Goal: Find specific page/section: Find specific page/section

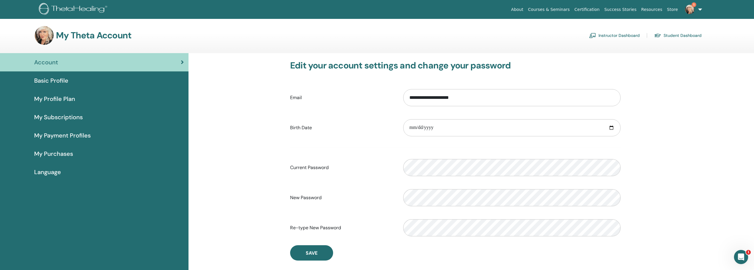
click at [601, 36] on link "Instructor Dashboard" at bounding box center [614, 35] width 51 height 9
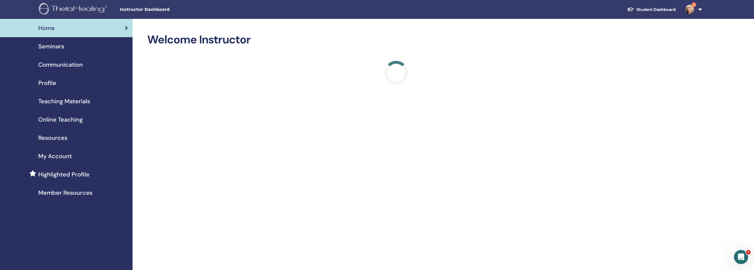
click at [61, 44] on span "Seminars" at bounding box center [51, 46] width 26 height 9
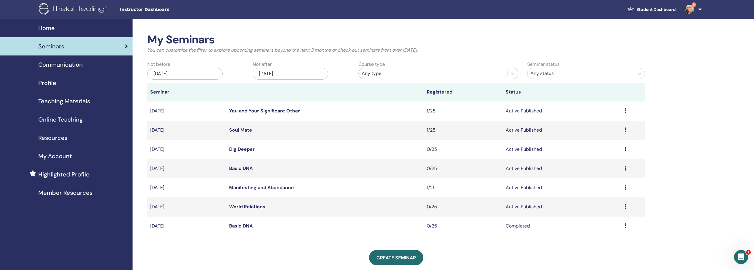
click at [213, 72] on div "Jun/29, 2025" at bounding box center [184, 74] width 75 height 12
click at [158, 88] on button "Previous Month" at bounding box center [154, 89] width 9 height 9
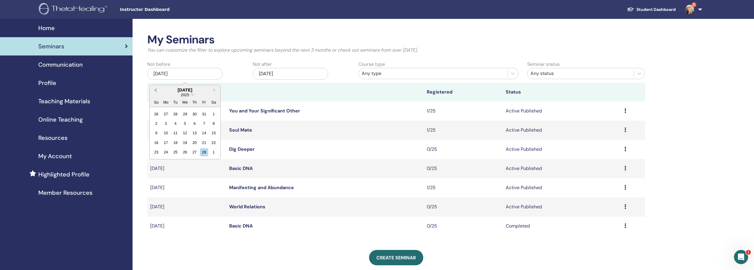
click at [158, 88] on button "Previous Month" at bounding box center [154, 89] width 9 height 9
click at [156, 123] on div "5" at bounding box center [156, 123] width 8 height 8
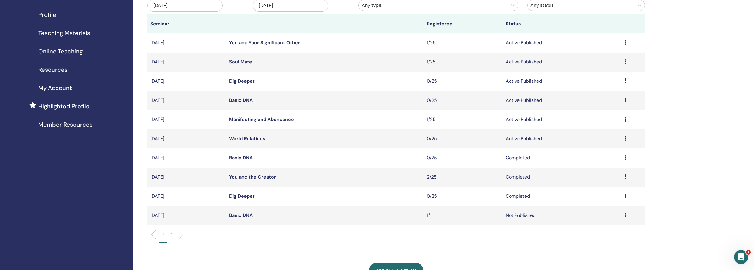
scroll to position [69, 0]
click at [153, 232] on li at bounding box center [156, 234] width 10 height 10
click at [180, 232] on li at bounding box center [179, 234] width 10 height 10
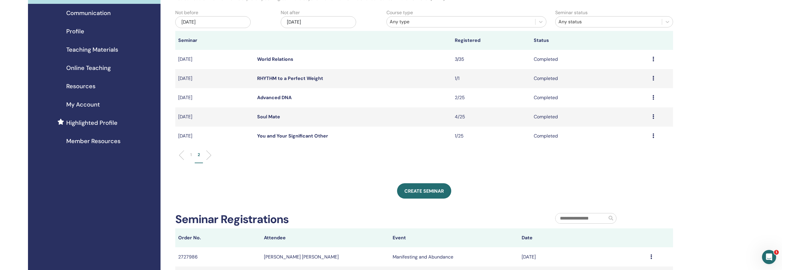
scroll to position [52, 0]
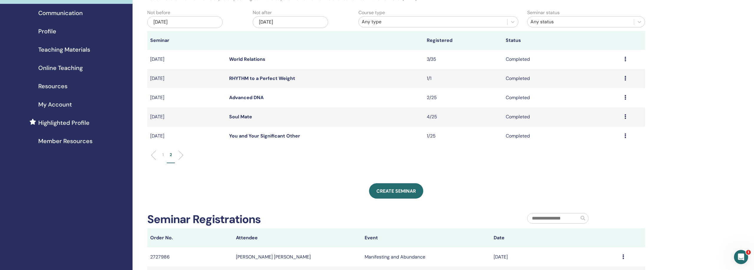
click at [205, 23] on div "Jan/05, 2025" at bounding box center [184, 22] width 75 height 12
click at [157, 39] on button "Previous Month" at bounding box center [154, 38] width 9 height 9
click at [158, 72] on div "6" at bounding box center [156, 72] width 8 height 8
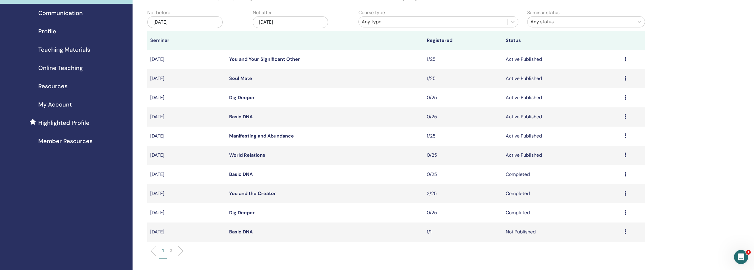
click at [154, 248] on li at bounding box center [156, 251] width 10 height 10
click at [180, 251] on li at bounding box center [179, 251] width 10 height 10
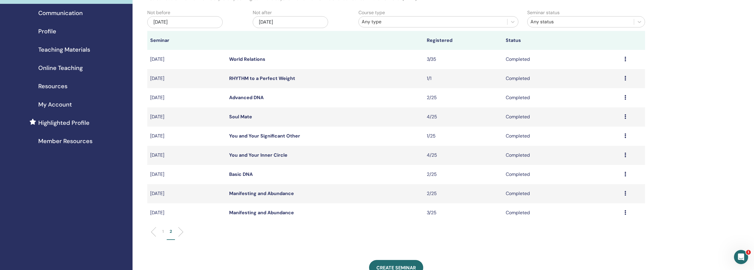
click at [181, 230] on li at bounding box center [179, 232] width 10 height 10
click at [153, 231] on li at bounding box center [156, 232] width 10 height 10
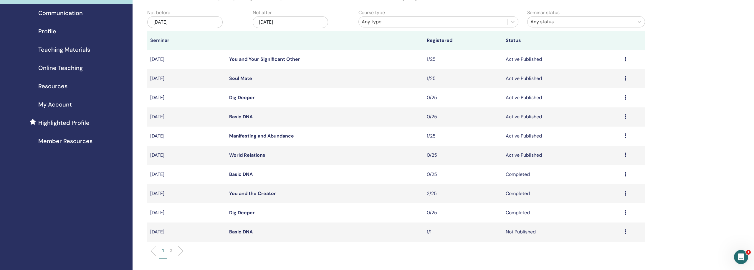
click at [154, 249] on li at bounding box center [156, 251] width 10 height 10
click at [177, 250] on li at bounding box center [179, 251] width 10 height 10
